Goal: Transaction & Acquisition: Book appointment/travel/reservation

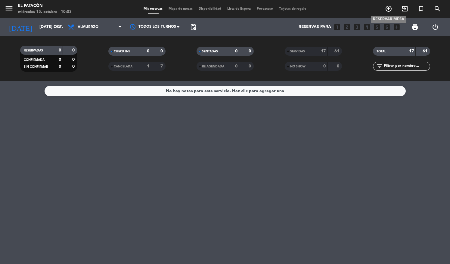
click at [391, 7] on icon "add_circle_outline" at bounding box center [388, 8] width 7 height 7
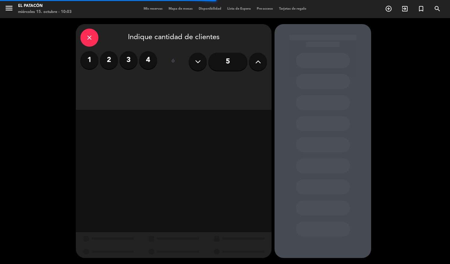
click at [111, 60] on label "2" at bounding box center [109, 60] width 18 height 18
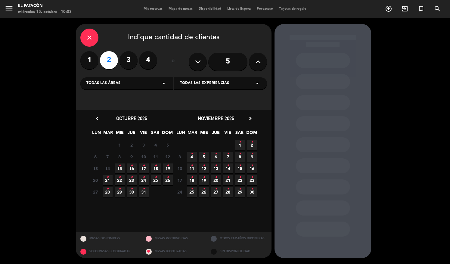
click at [119, 167] on icon "•" at bounding box center [120, 166] width 2 height 10
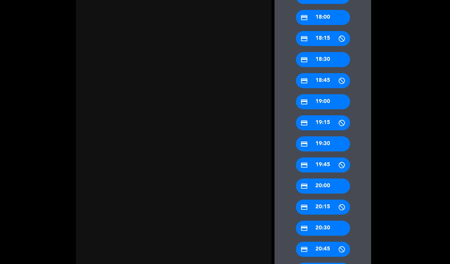
scroll to position [586, 0]
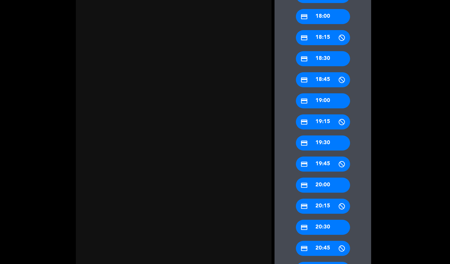
click at [328, 224] on div "credit_card 20:30" at bounding box center [323, 227] width 54 height 15
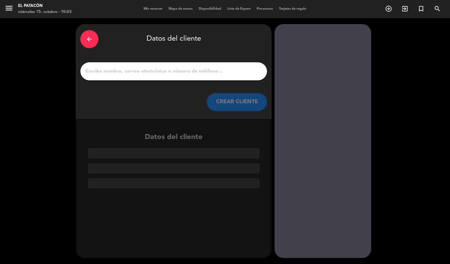
click at [173, 72] on input "1" at bounding box center [174, 71] width 178 height 8
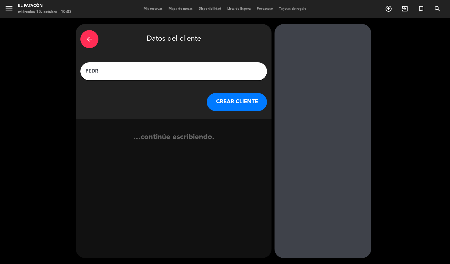
type input "[PERSON_NAME]"
click at [236, 103] on button "CREAR CLIENTE" at bounding box center [237, 102] width 60 height 18
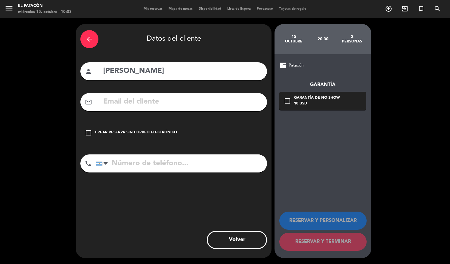
click at [193, 160] on input "tel" at bounding box center [181, 163] width 171 height 18
paste input "[PHONE_NUMBER]"
type input "[PHONE_NUMBER]"
click at [160, 135] on div "Crear reserva sin correo electrónico" at bounding box center [136, 133] width 82 height 6
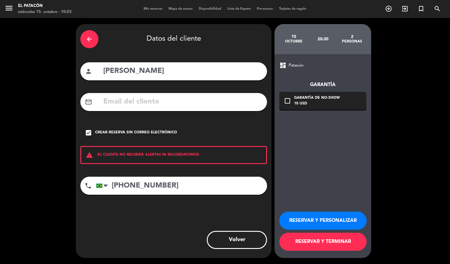
click at [319, 247] on button "RESERVAR Y TERMINAR" at bounding box center [322, 242] width 87 height 18
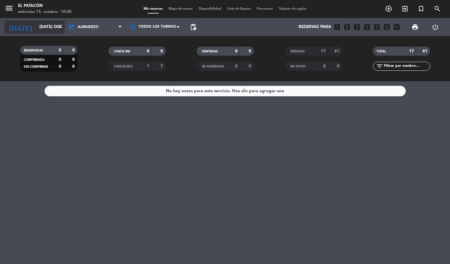
click at [49, 23] on input "[DATE] oct." at bounding box center [64, 27] width 57 height 11
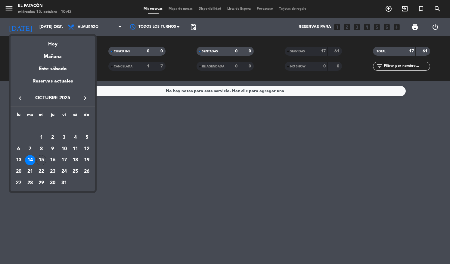
click at [170, 156] on div at bounding box center [225, 132] width 450 height 264
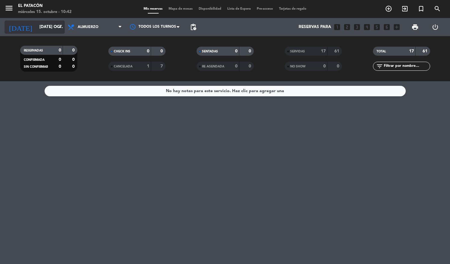
click at [44, 31] on input "[DATE] oct." at bounding box center [64, 27] width 57 height 11
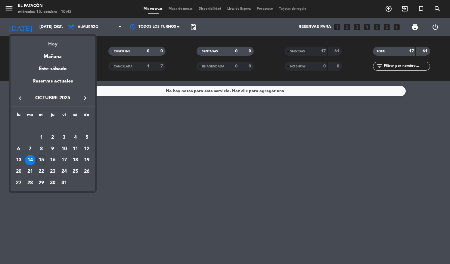
click at [53, 40] on div "Hoy" at bounding box center [53, 42] width 84 height 12
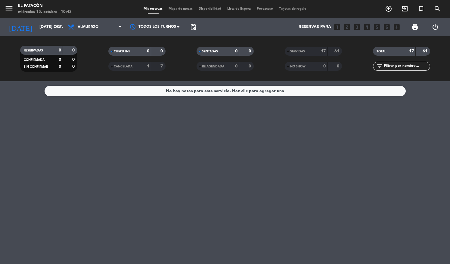
type input "mié. [DATE]"
